Goal: Information Seeking & Learning: Understand process/instructions

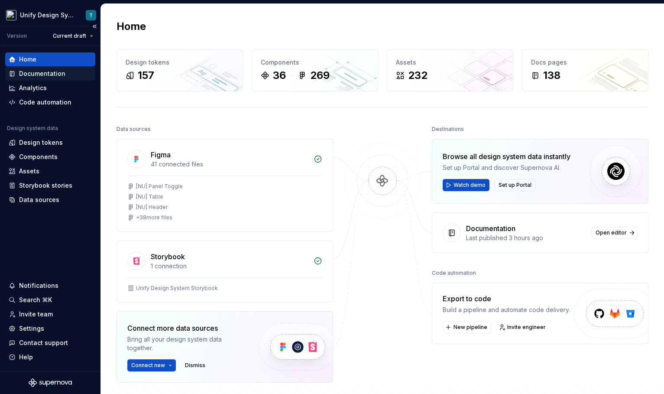
click at [46, 73] on div "Documentation" at bounding box center [42, 73] width 46 height 9
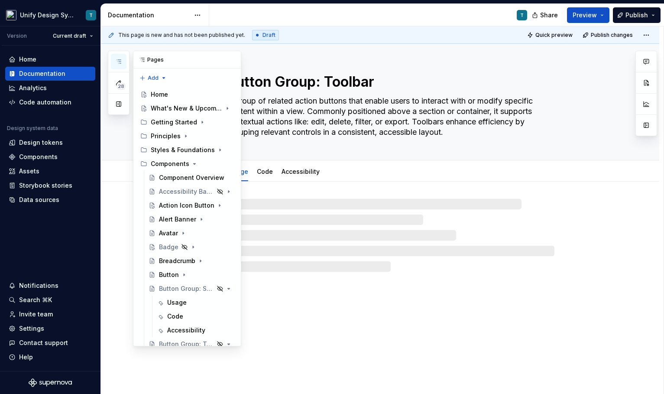
click at [118, 63] on icon "button" at bounding box center [118, 61] width 7 height 7
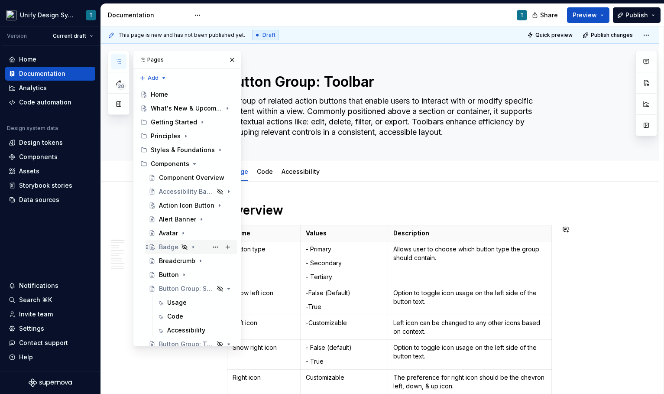
scroll to position [20, 0]
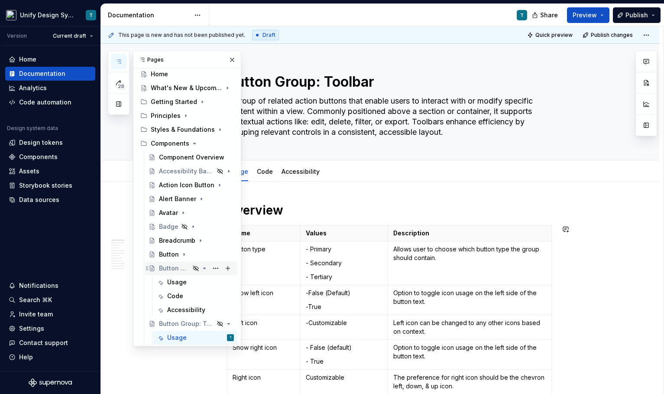
click at [204, 269] on icon "Page tree" at bounding box center [205, 268] width 2 height 1
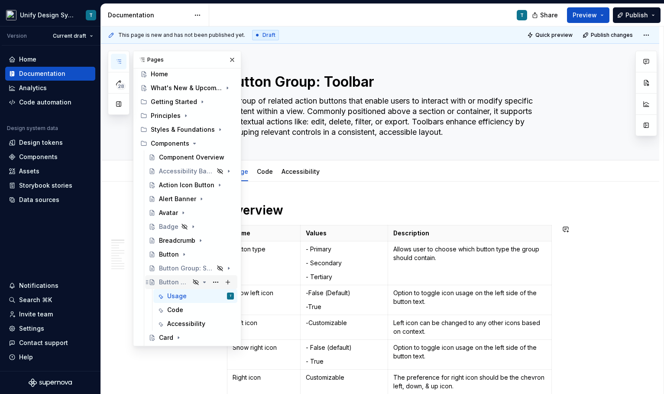
click at [204, 281] on icon "Page tree" at bounding box center [204, 282] width 7 height 7
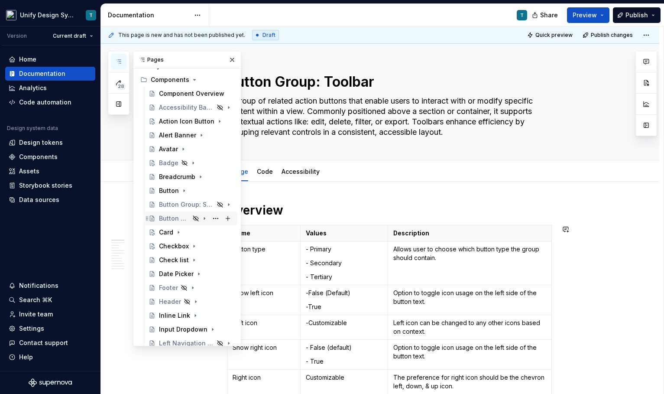
scroll to position [158, 0]
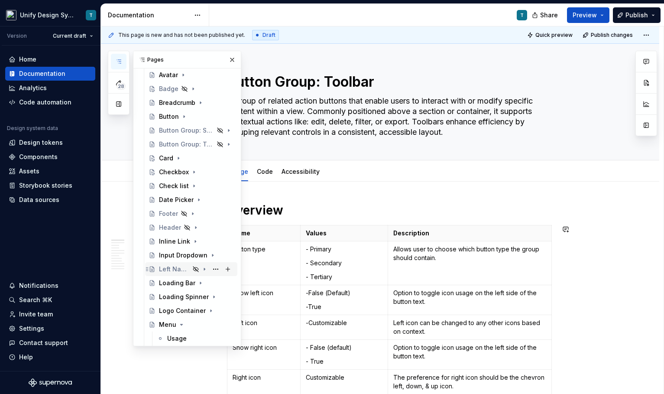
click at [168, 272] on div "Left Navigation Menu" at bounding box center [174, 269] width 31 height 9
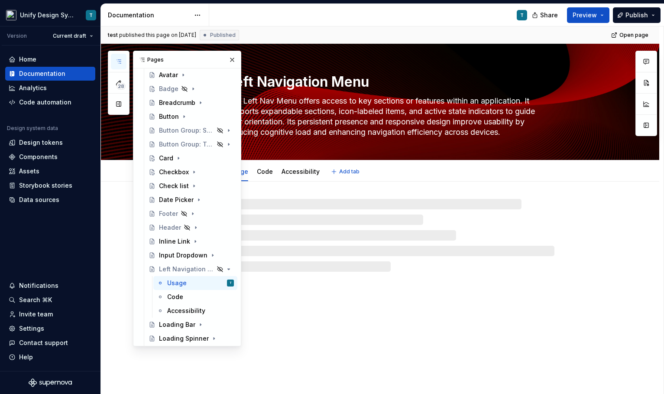
click at [337, 108] on textarea "The Left Nav Menu offers access to key sections or features within an applicati…" at bounding box center [389, 116] width 328 height 45
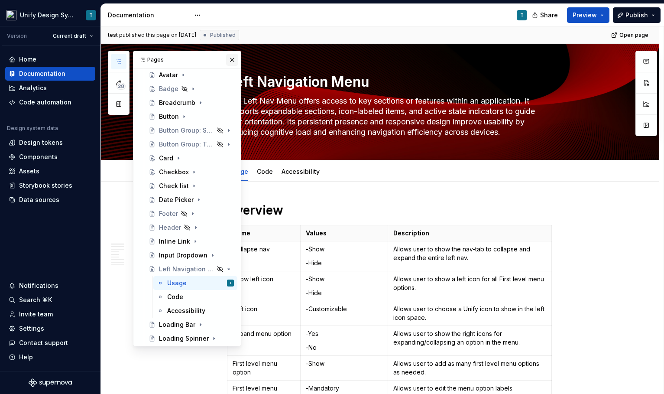
click at [234, 59] on button "button" at bounding box center [232, 60] width 12 height 12
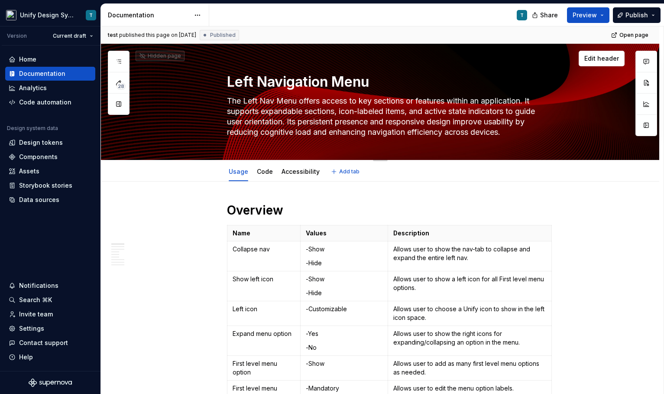
drag, startPoint x: 230, startPoint y: 101, endPoint x: 521, endPoint y: 133, distance: 293.0
click at [521, 133] on textarea "The Left Nav Menu offers access to key sections or features within an applicati…" at bounding box center [389, 116] width 328 height 45
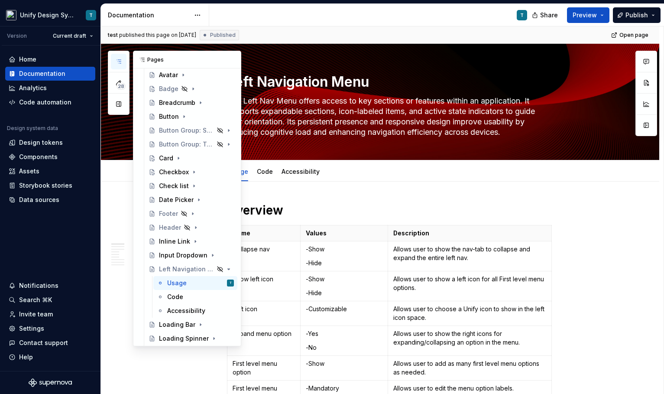
click at [113, 62] on button "button" at bounding box center [119, 62] width 16 height 16
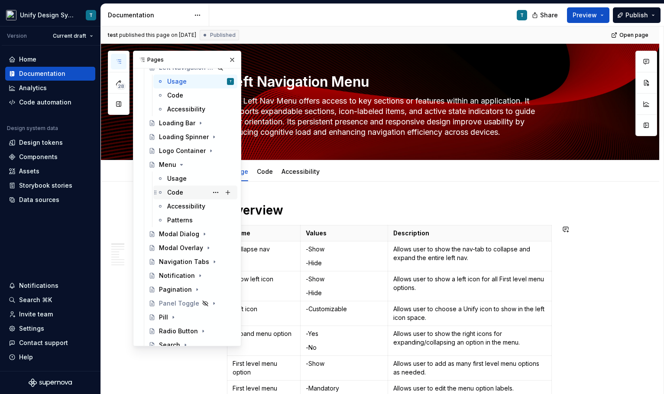
scroll to position [362, 0]
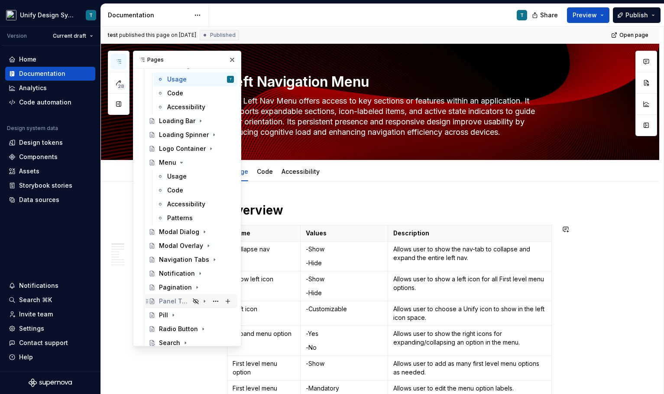
click at [168, 305] on div "Panel Toggle" at bounding box center [174, 301] width 31 height 9
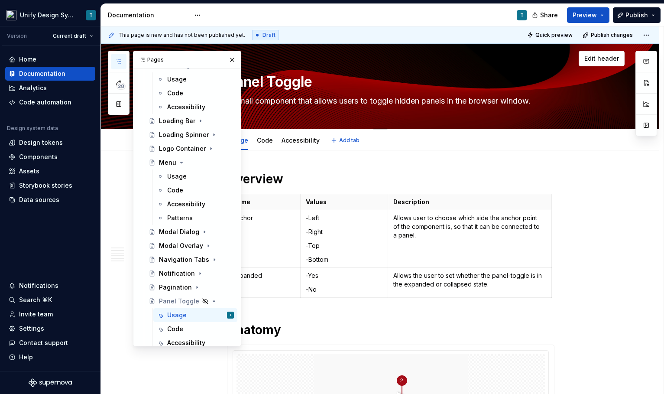
click at [324, 102] on textarea "A small component that allows users to toggle hidden panels in the browser wind…" at bounding box center [389, 101] width 328 height 14
type textarea "*"
